Goal: Task Accomplishment & Management: Use online tool/utility

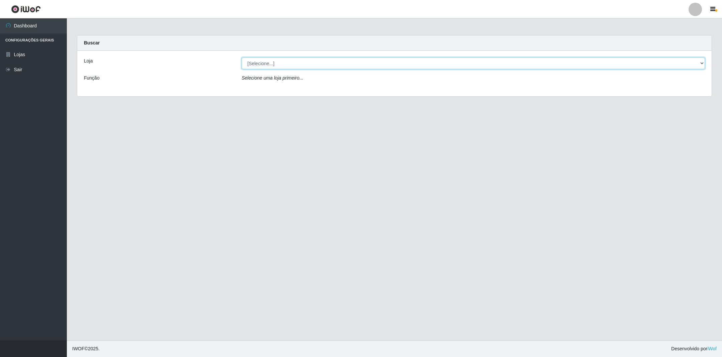
click at [258, 64] on select "[Selecione...] SuperShow - Asa Norte" at bounding box center [474, 64] width 464 height 12
click at [242, 58] on select "[Selecione...] SuperShow - Asa Norte" at bounding box center [474, 64] width 464 height 12
click at [270, 60] on select "[Selecione...] SuperShow - Asa Norte" at bounding box center [474, 64] width 464 height 12
select select "71"
click at [242, 58] on select "[Selecione...] SuperShow - Asa Norte" at bounding box center [474, 64] width 464 height 12
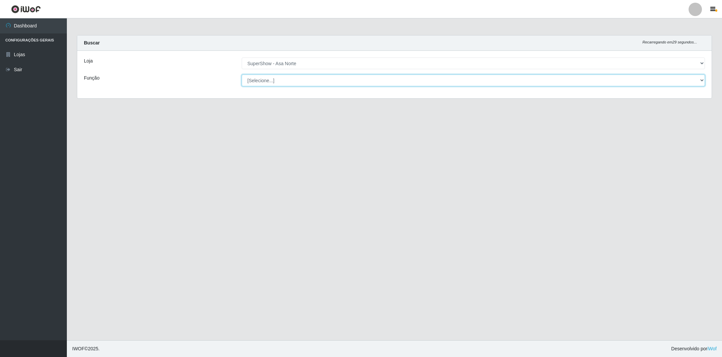
drag, startPoint x: 285, startPoint y: 78, endPoint x: 286, endPoint y: 81, distance: 3.8
click at [285, 78] on select "[Selecione...] ASG ASG + ASG ++ Auxiliar de Depósito Auxiliar de Depósito + Aux…" at bounding box center [474, 81] width 464 height 12
click at [242, 75] on select "[Selecione...] ASG ASG + ASG ++ Auxiliar de Depósito Auxiliar de Depósito + Aux…" at bounding box center [474, 81] width 464 height 12
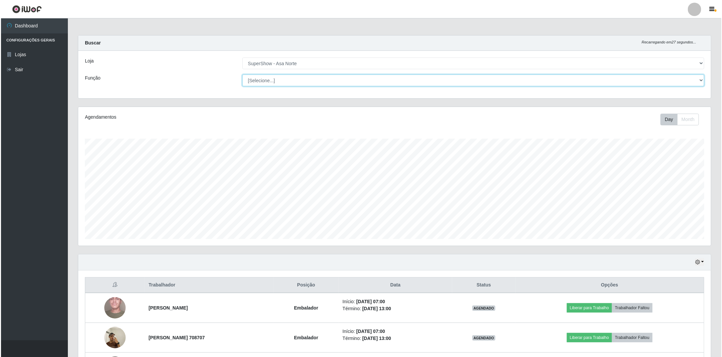
scroll to position [100, 0]
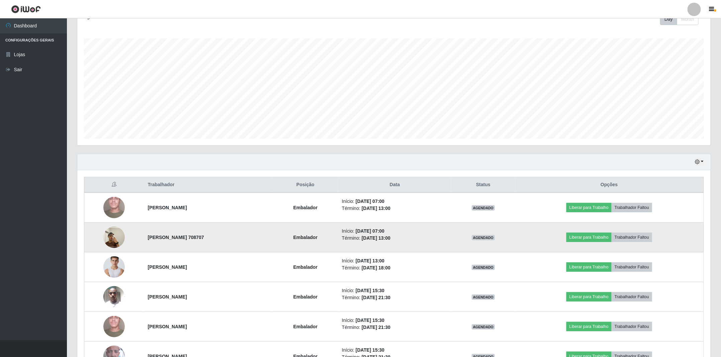
click at [119, 236] on img at bounding box center [113, 237] width 21 height 28
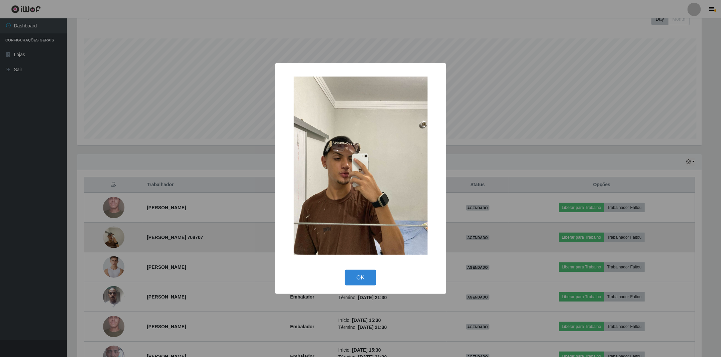
scroll to position [139, 626]
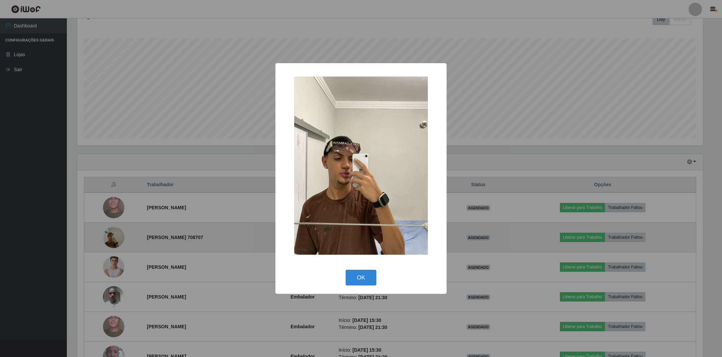
click at [346, 270] on button "OK" at bounding box center [361, 278] width 31 height 16
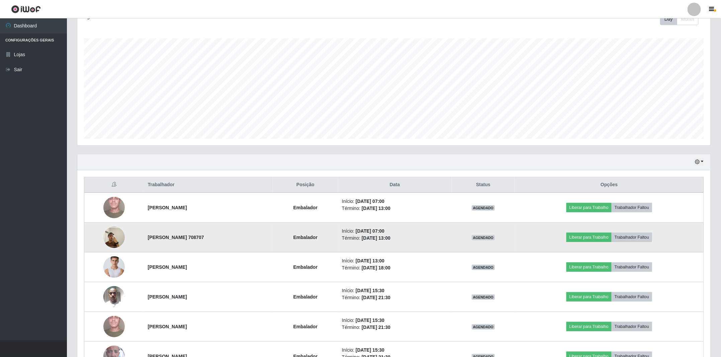
scroll to position [139, 632]
click at [118, 238] on img at bounding box center [113, 237] width 21 height 28
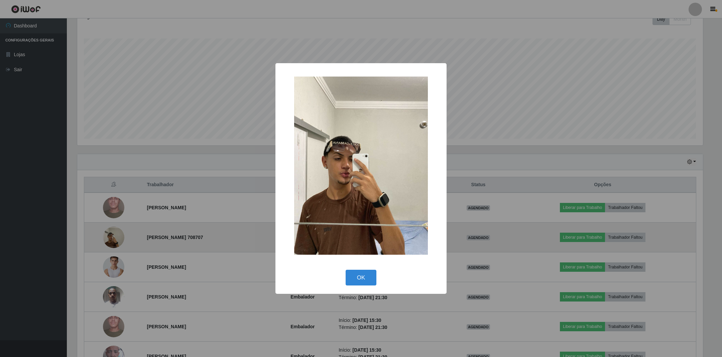
click at [346, 270] on button "OK" at bounding box center [361, 278] width 31 height 16
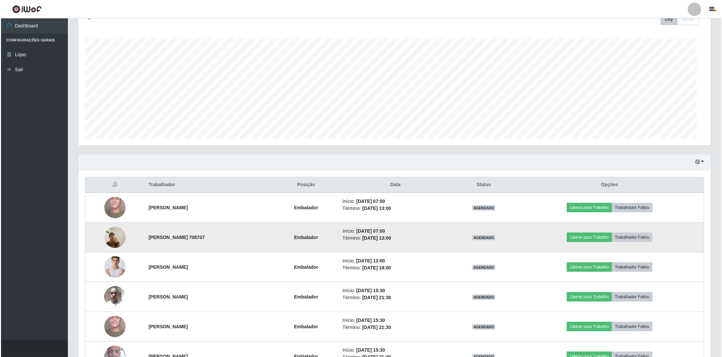
scroll to position [139, 632]
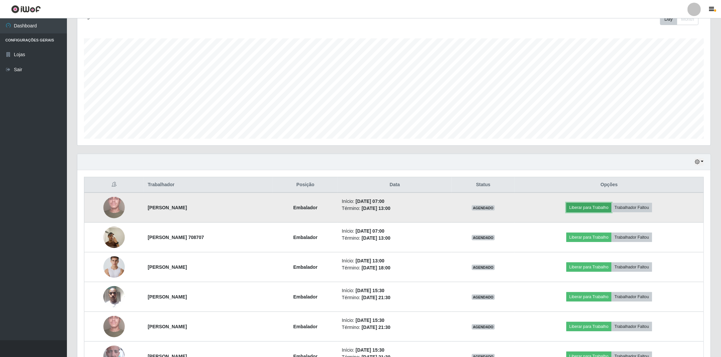
click at [596, 207] on button "Liberar para Trabalho" at bounding box center [588, 207] width 45 height 9
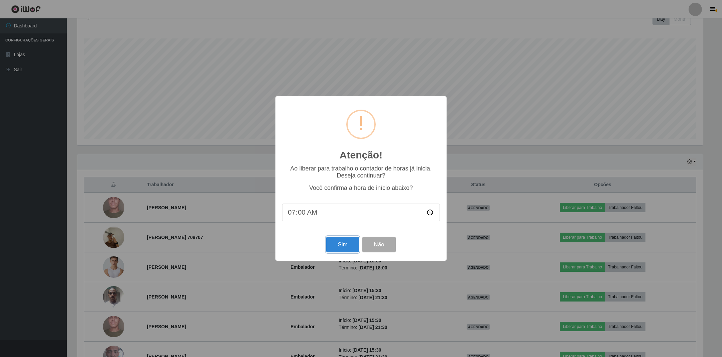
click at [340, 246] on button "Sim" at bounding box center [342, 245] width 32 height 16
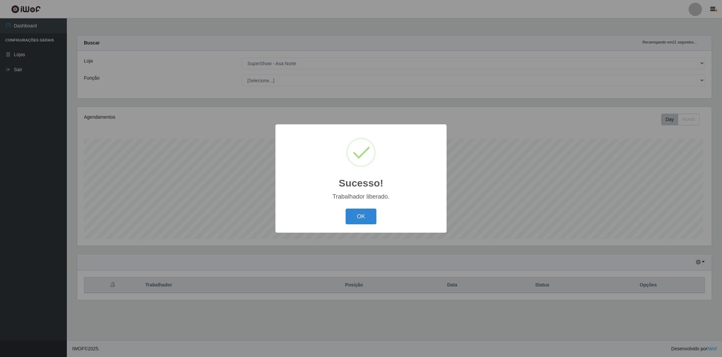
scroll to position [139, 634]
click at [346, 209] on button "OK" at bounding box center [361, 217] width 31 height 16
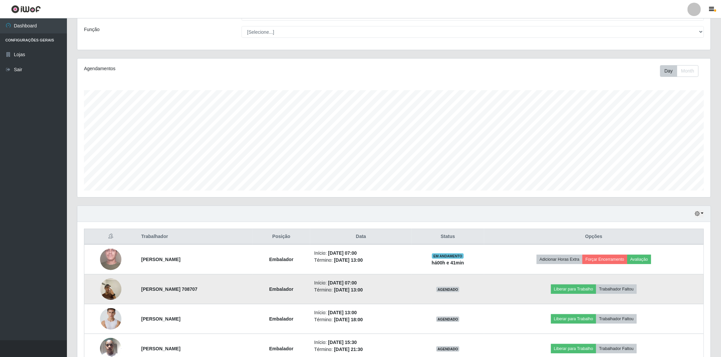
scroll to position [100, 0]
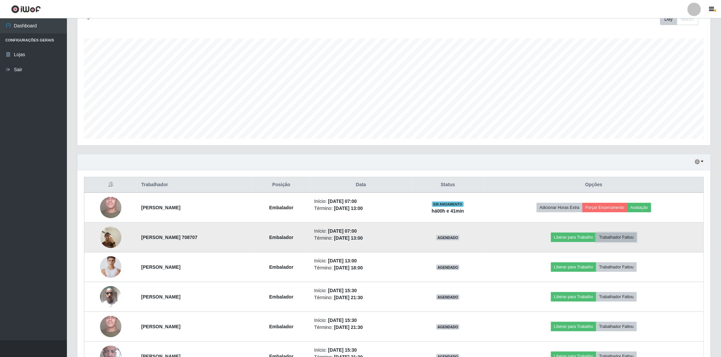
click at [631, 242] on button "Trabalhador Faltou" at bounding box center [616, 237] width 40 height 9
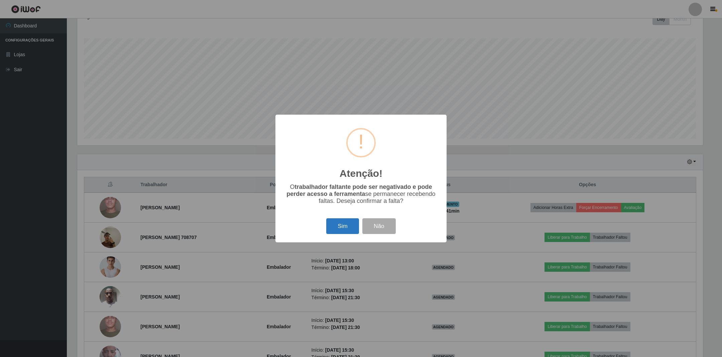
click at [346, 229] on button "Sim" at bounding box center [342, 226] width 32 height 16
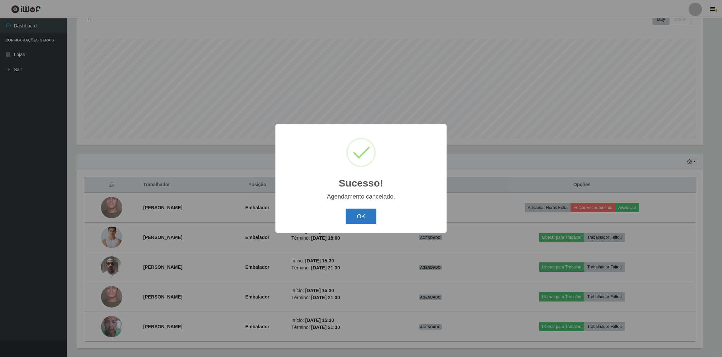
click at [354, 217] on button "OK" at bounding box center [361, 217] width 31 height 16
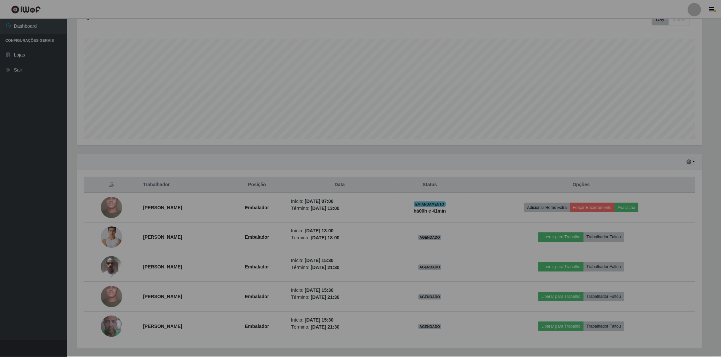
scroll to position [139, 632]
